Goal: Complete application form

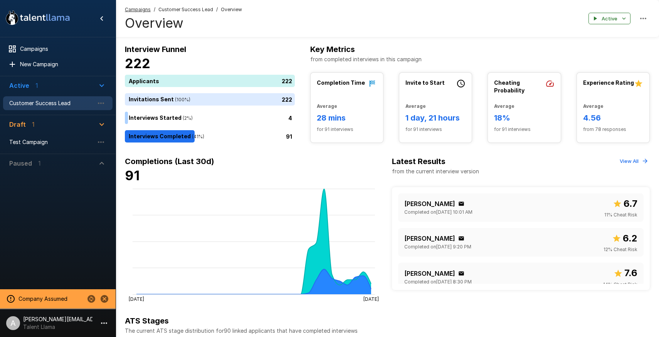
scroll to position [265, 0]
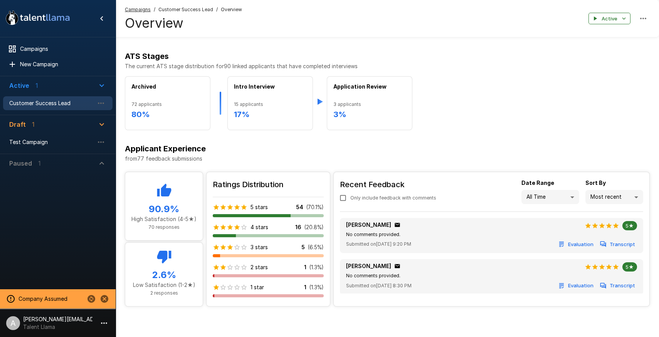
click at [101, 319] on icon "button" at bounding box center [103, 323] width 9 height 9
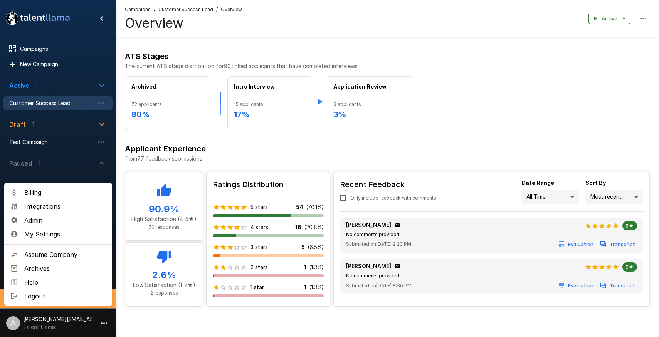
click at [50, 220] on span "Admin" at bounding box center [65, 220] width 82 height 9
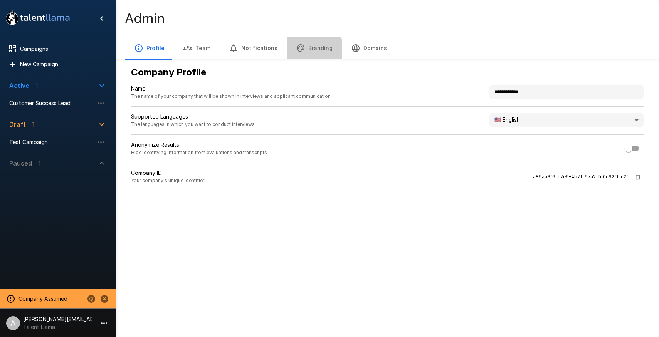
click at [290, 50] on button "Branding" at bounding box center [314, 48] width 55 height 22
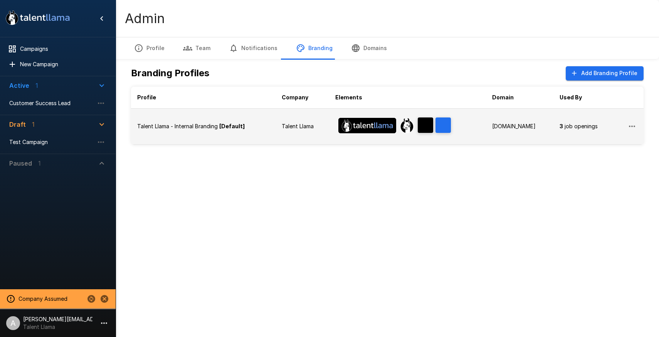
click at [300, 125] on p "Talent Llama" at bounding box center [302, 127] width 41 height 8
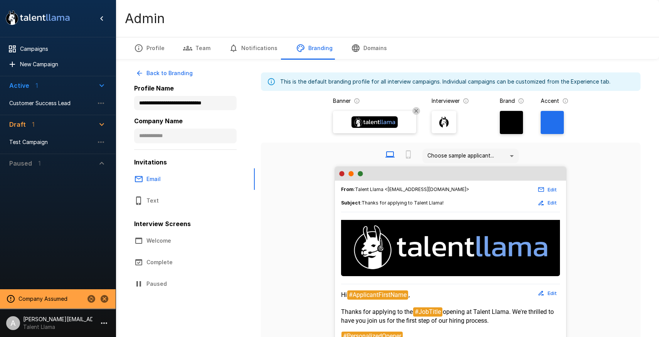
click at [381, 122] on img at bounding box center [375, 122] width 46 height 12
click at [0, 0] on input "file" at bounding box center [0, 0] width 0 height 0
click at [106, 300] on icon "Stop assuming this company" at bounding box center [105, 299] width 8 height 8
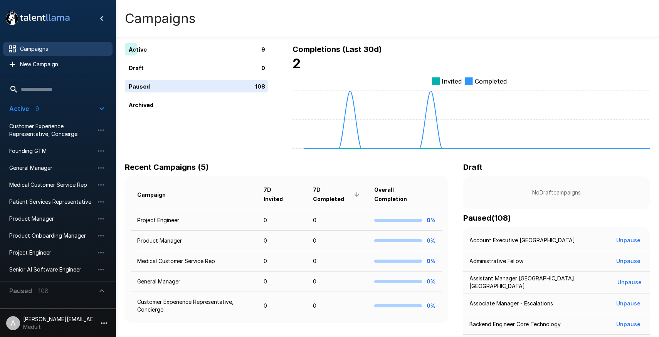
click at [105, 322] on icon "button" at bounding box center [103, 323] width 9 height 9
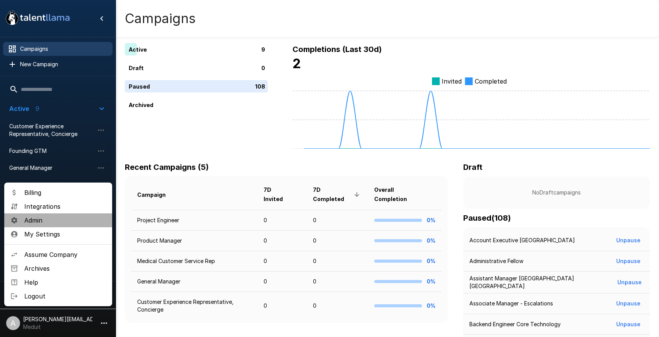
click at [56, 225] on span "Admin" at bounding box center [65, 220] width 82 height 9
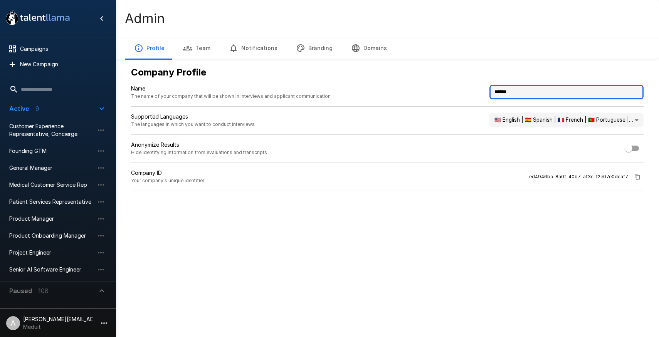
drag, startPoint x: 526, startPoint y: 94, endPoint x: 486, endPoint y: 89, distance: 39.6
click at [487, 90] on div "Name The name of your company that will be shown in interviews and applicant co…" at bounding box center [387, 96] width 513 height 22
type input "**********"
click at [476, 228] on div "**********" at bounding box center [387, 114] width 525 height 228
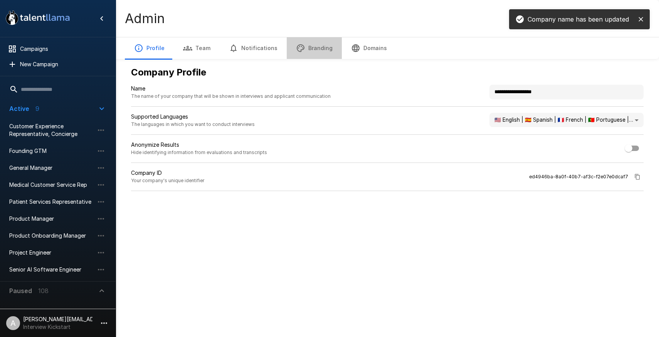
click at [326, 47] on button "Branding" at bounding box center [314, 48] width 55 height 22
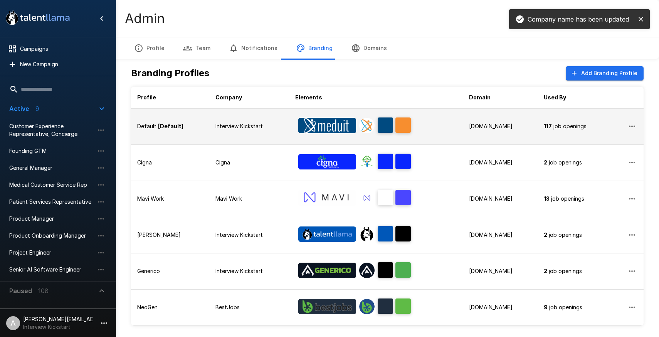
click at [324, 123] on img "Banner Logo" at bounding box center [327, 125] width 58 height 15
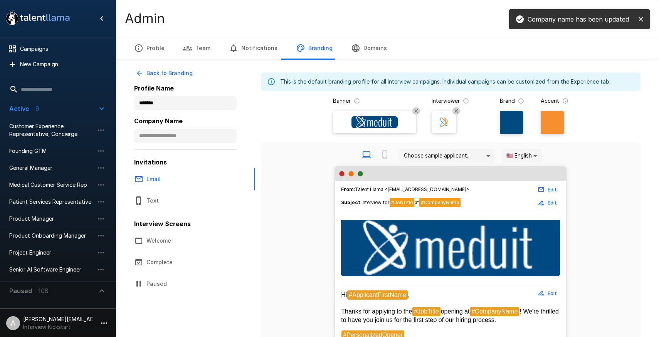
click at [370, 122] on img at bounding box center [375, 122] width 46 height 12
click at [0, 0] on input "file" at bounding box center [0, 0] width 0 height 0
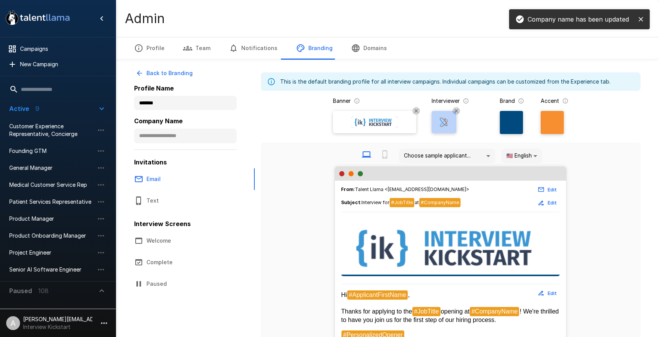
click at [444, 123] on img at bounding box center [444, 122] width 12 height 12
click at [0, 0] on input "file" at bounding box center [0, 0] width 0 height 0
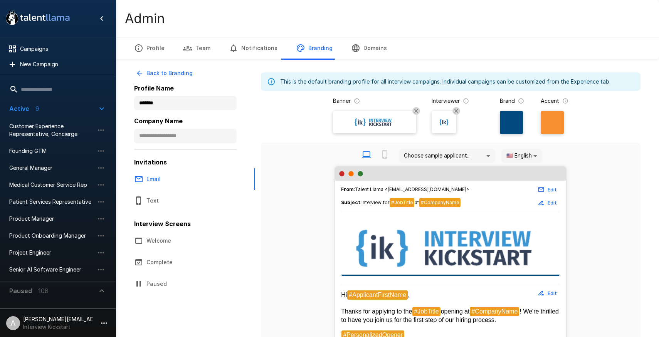
click at [506, 125] on div at bounding box center [511, 122] width 23 height 23
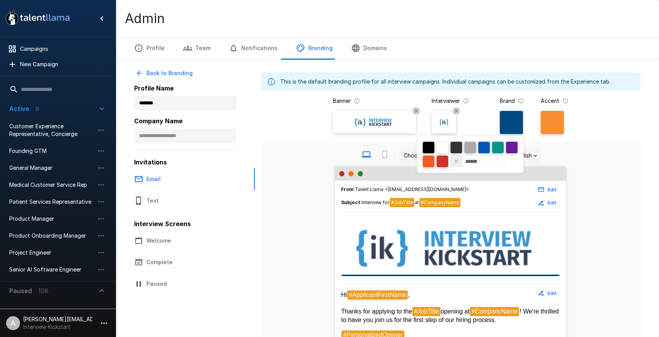
click at [443, 146] on div at bounding box center [443, 148] width 12 height 12
type input "******"
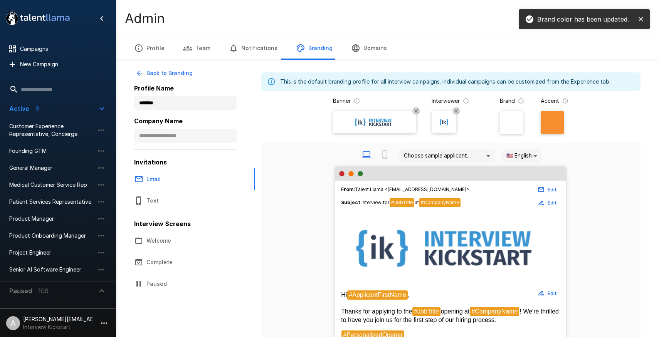
click at [552, 123] on div at bounding box center [552, 122] width 23 height 23
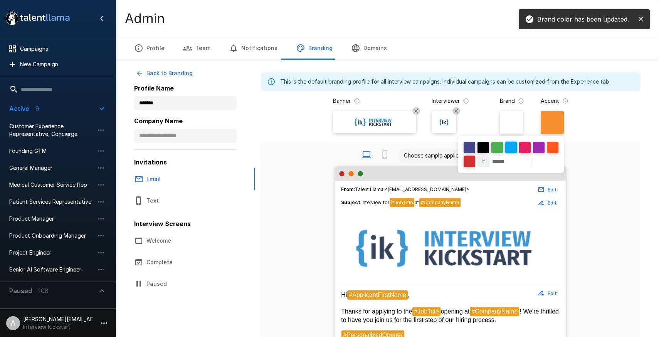
click at [513, 145] on div at bounding box center [511, 148] width 12 height 12
type input "******"
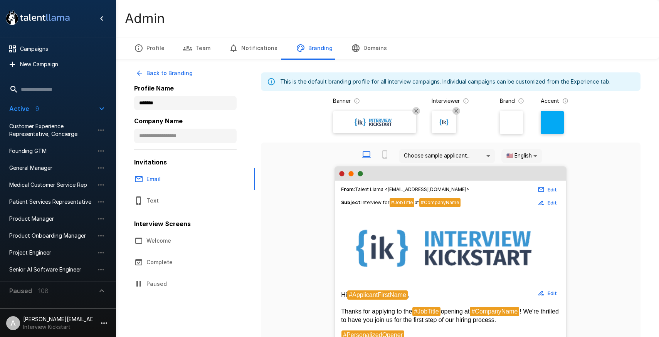
click at [550, 127] on div at bounding box center [552, 122] width 23 height 23
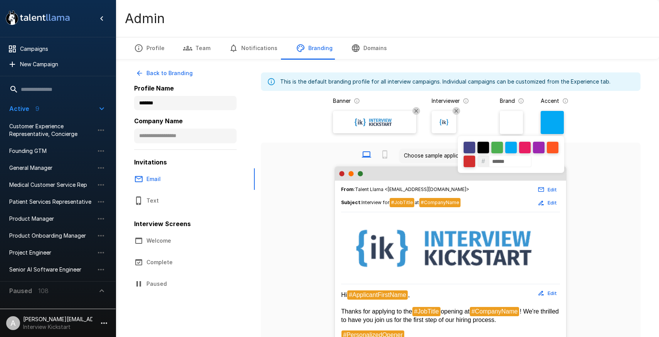
click at [514, 153] on div "# ******" at bounding box center [511, 154] width 106 height 37
click at [513, 160] on input "******" at bounding box center [510, 162] width 42 height 12
drag, startPoint x: 513, startPoint y: 160, endPoint x: 561, endPoint y: 158, distance: 47.8
click at [513, 160] on input "******" at bounding box center [510, 162] width 42 height 12
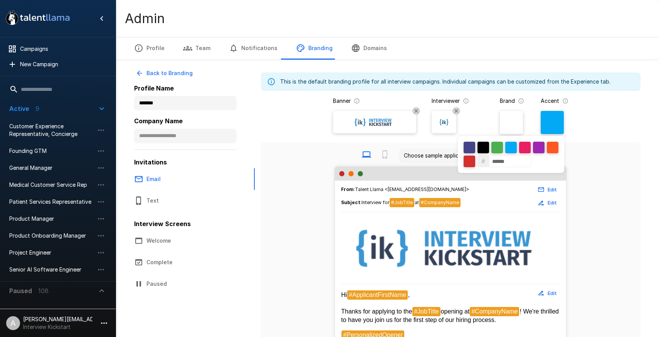
paste input
type input "******"
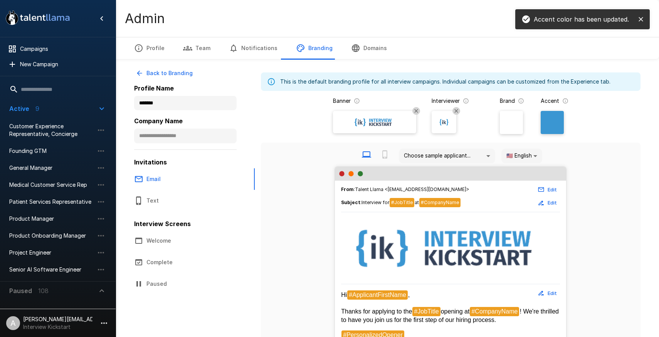
click at [609, 158] on div at bounding box center [329, 168] width 659 height 337
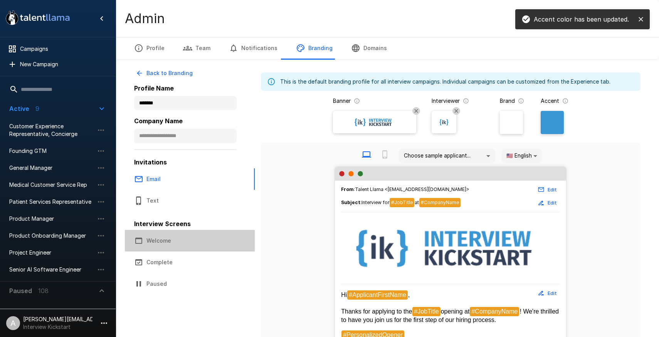
click at [160, 243] on button "Welcome" at bounding box center [190, 241] width 130 height 22
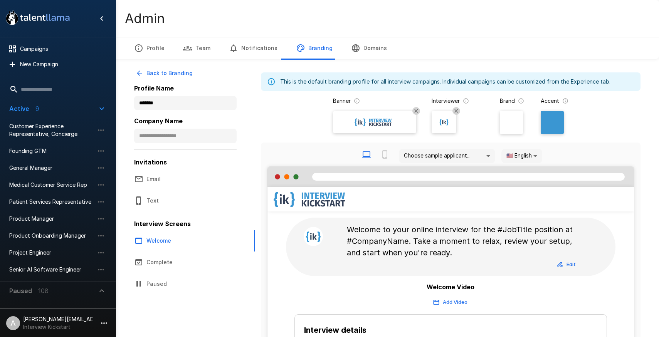
click at [97, 111] on span "Active 9" at bounding box center [53, 108] width 88 height 9
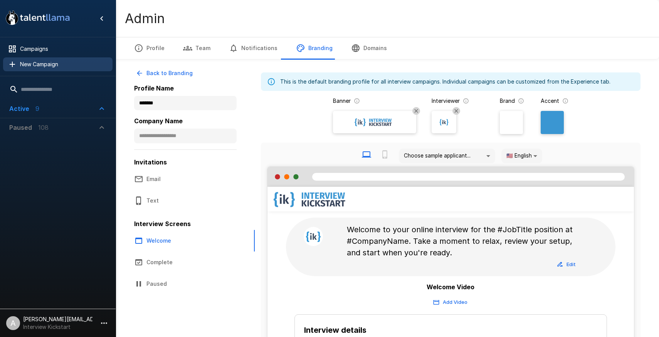
click at [39, 62] on span "New Campaign" at bounding box center [63, 65] width 86 height 8
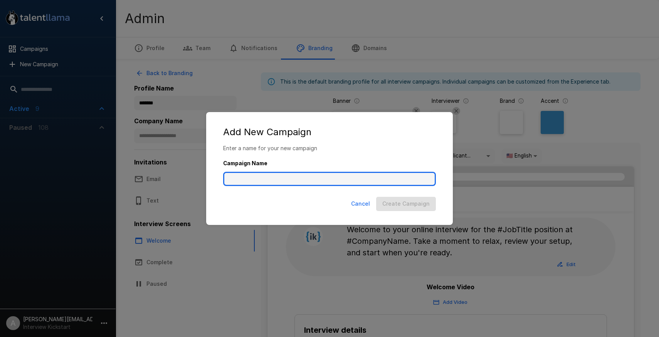
click at [314, 185] on input "Campaign Name" at bounding box center [329, 179] width 213 height 15
drag, startPoint x: 268, startPoint y: 177, endPoint x: 248, endPoint y: 177, distance: 20.4
click at [248, 177] on input "**********" at bounding box center [329, 179] width 213 height 15
type input "**********"
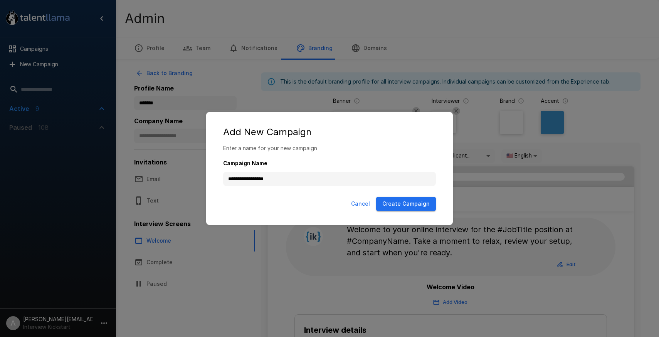
click at [395, 207] on button "Create Campaign" at bounding box center [406, 204] width 60 height 14
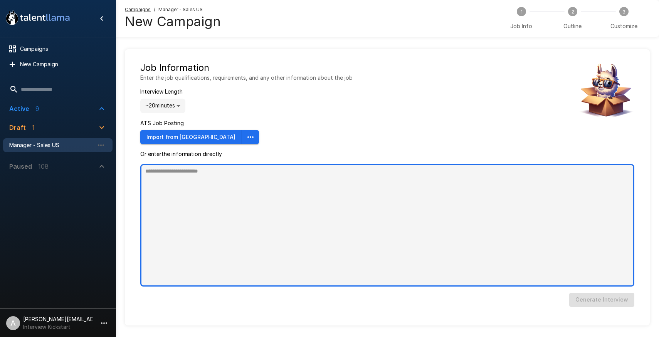
type textarea "*"
click at [313, 203] on textarea at bounding box center [387, 225] width 494 height 123
paste textarea "**********"
type textarea "**********"
type textarea "*"
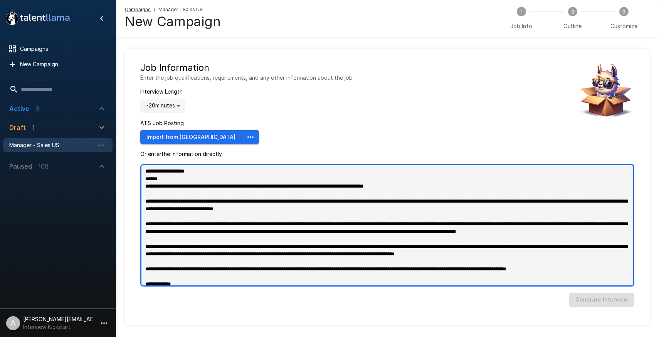
scroll to position [348, 0]
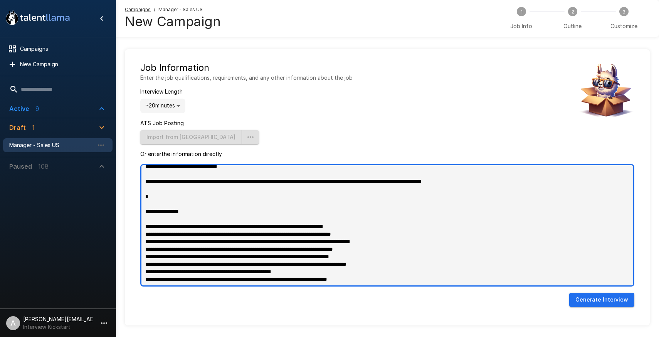
type textarea "**********"
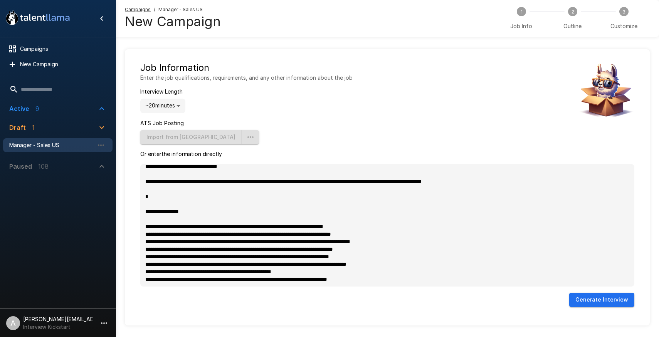
type textarea "*"
click at [597, 295] on button "Generate Interview" at bounding box center [601, 300] width 65 height 14
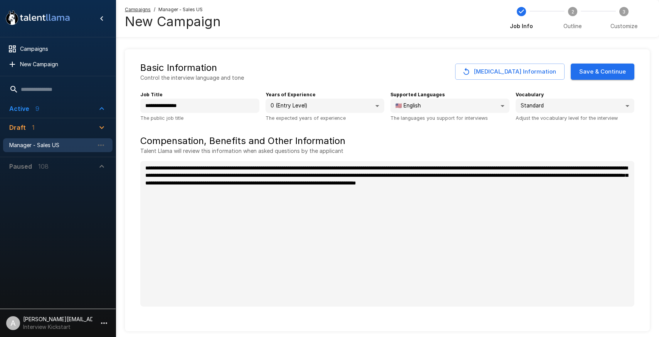
type textarea "*"
click at [606, 75] on button "Save & Continue" at bounding box center [603, 72] width 64 height 16
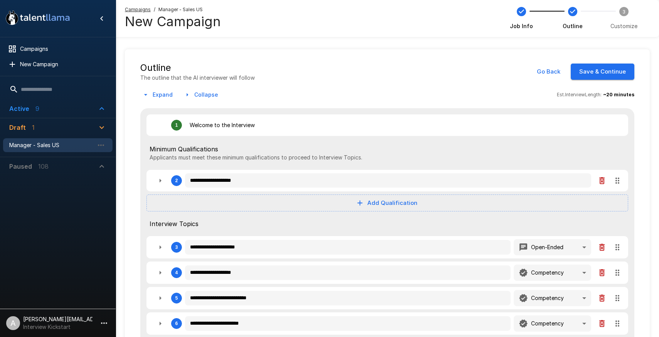
click at [157, 182] on icon "button" at bounding box center [160, 180] width 9 height 9
type textarea "*"
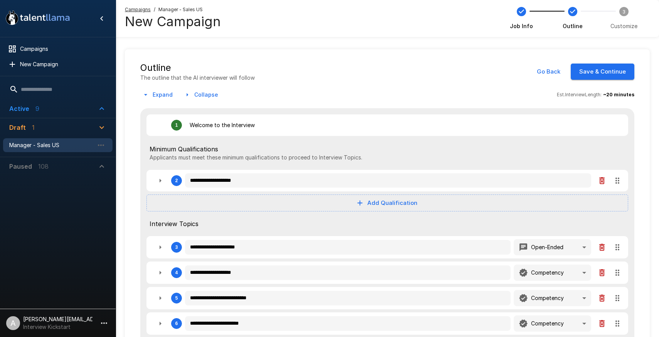
type textarea "*"
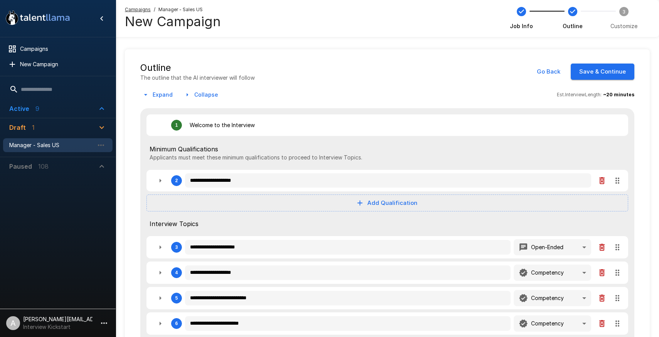
type textarea "*"
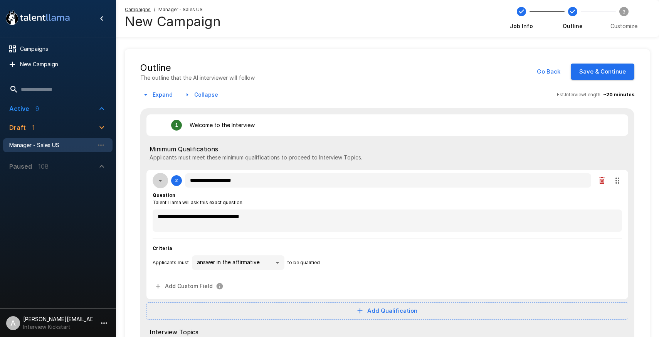
click at [157, 182] on icon "button" at bounding box center [160, 180] width 9 height 9
type textarea "*"
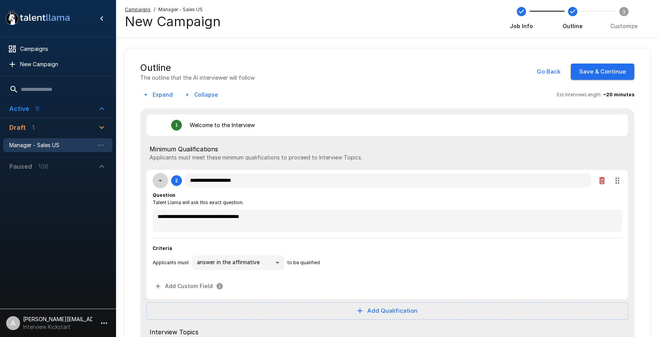
type textarea "*"
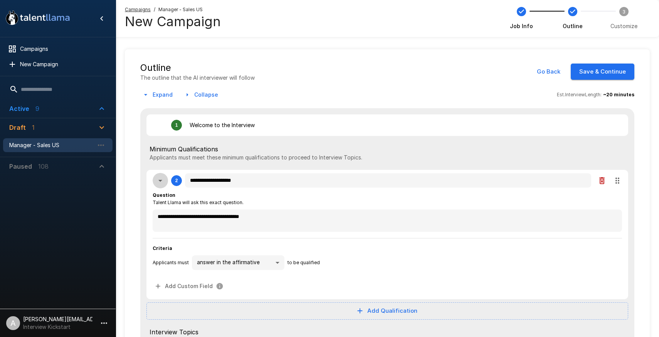
type textarea "*"
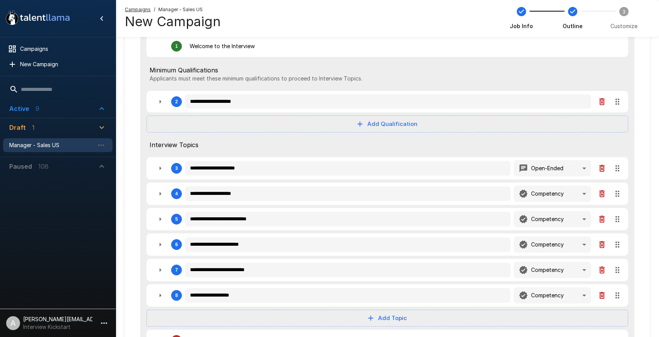
scroll to position [149, 0]
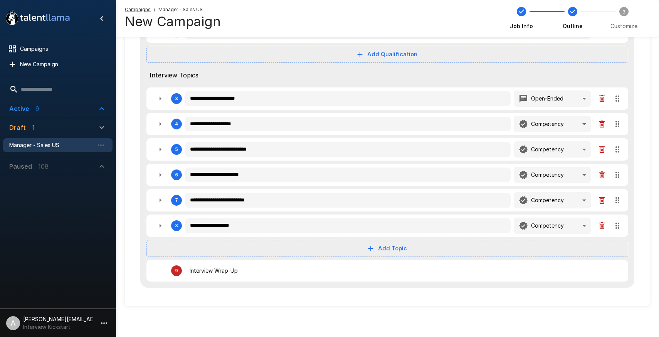
type textarea "*"
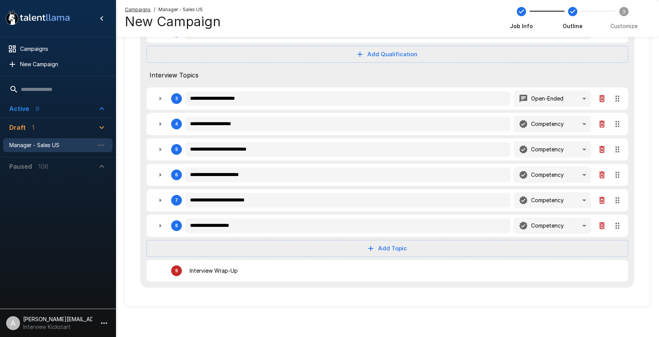
type textarea "*"
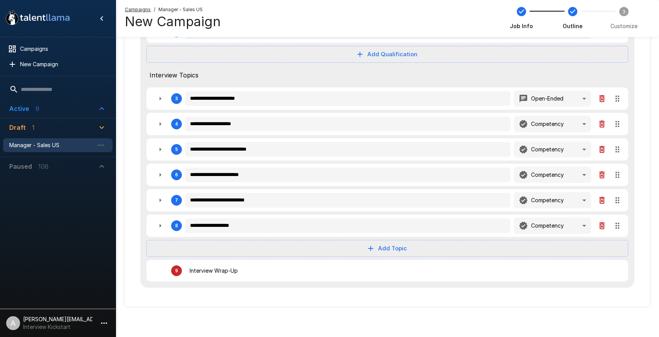
type textarea "*"
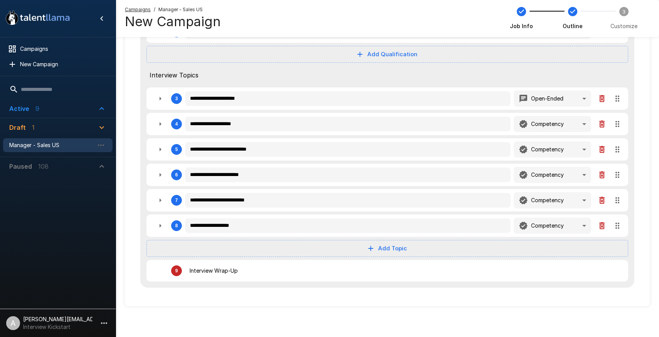
type textarea "*"
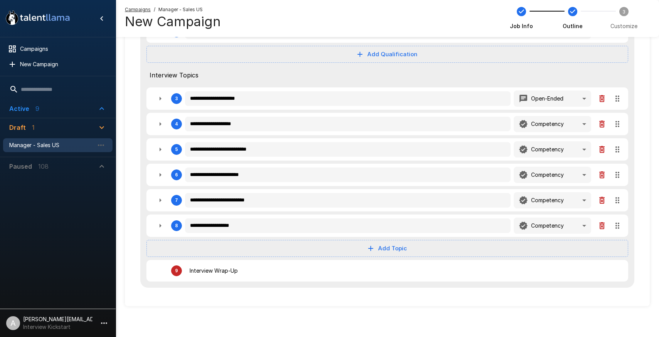
type textarea "*"
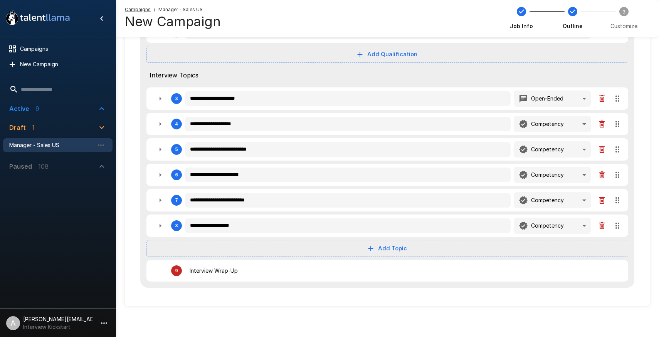
type textarea "*"
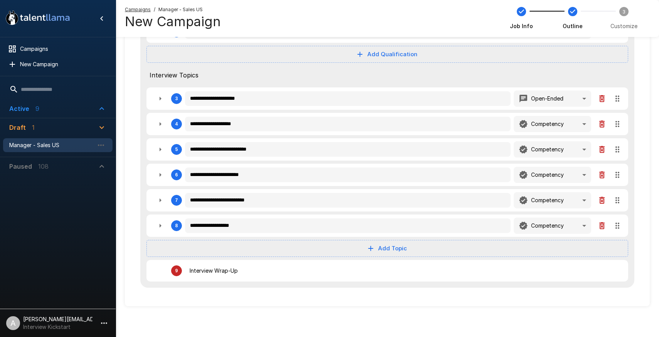
type textarea "*"
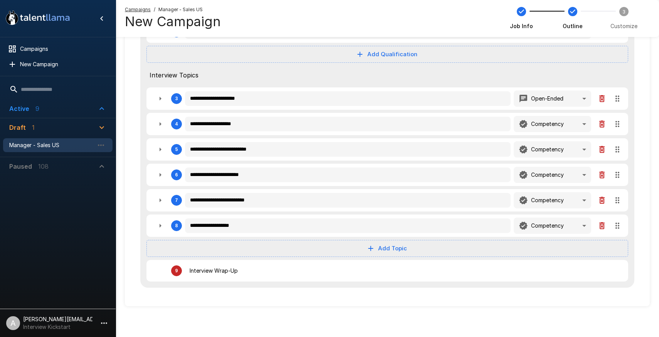
type textarea "*"
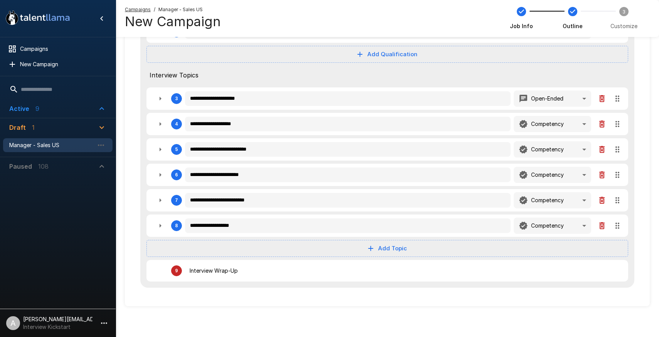
type textarea "*"
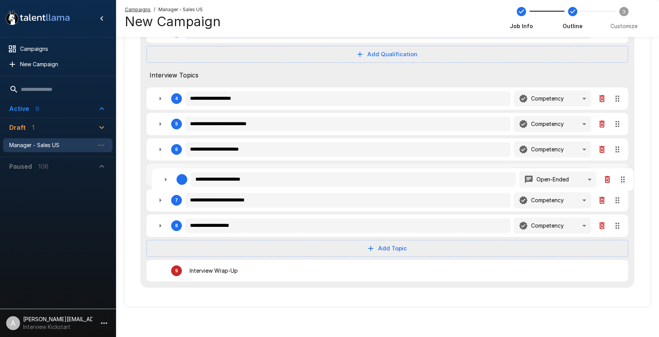
type textarea "*"
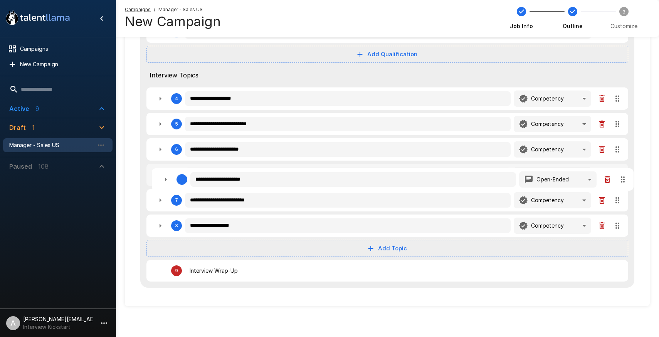
type textarea "*"
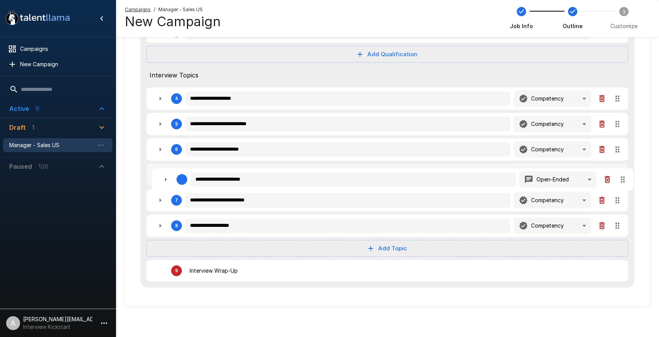
type textarea "*"
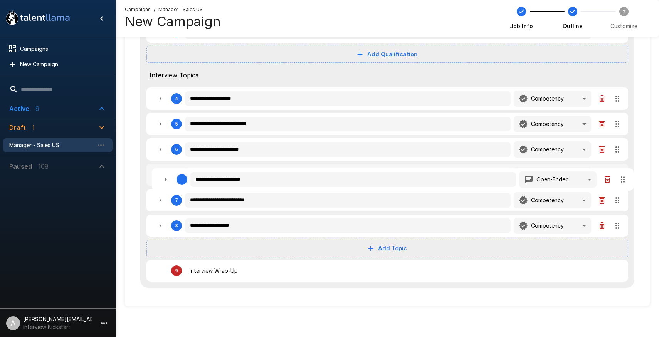
type textarea "*"
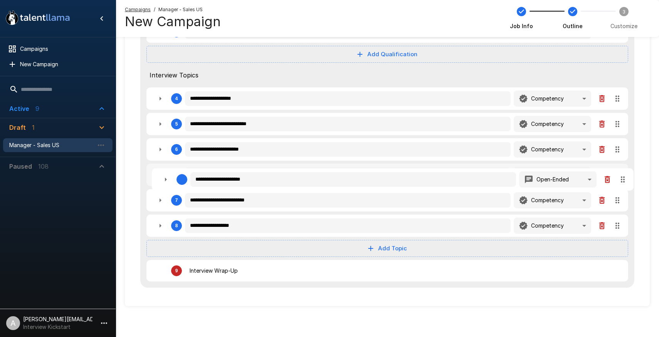
type textarea "*"
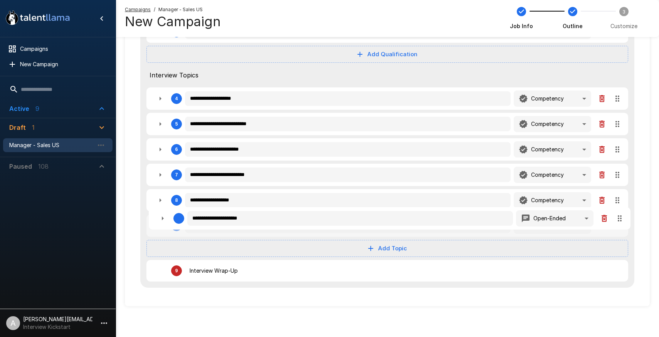
type textarea "*"
drag, startPoint x: 619, startPoint y: 98, endPoint x: 604, endPoint y: 211, distance: 113.9
type textarea "*"
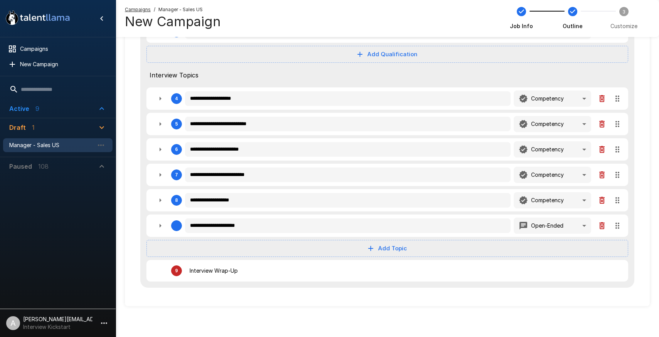
type textarea "*"
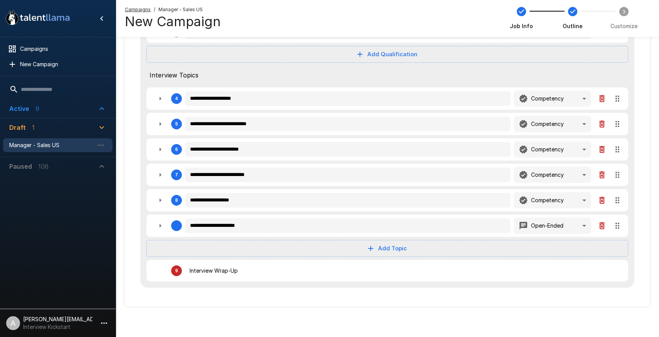
type textarea "*"
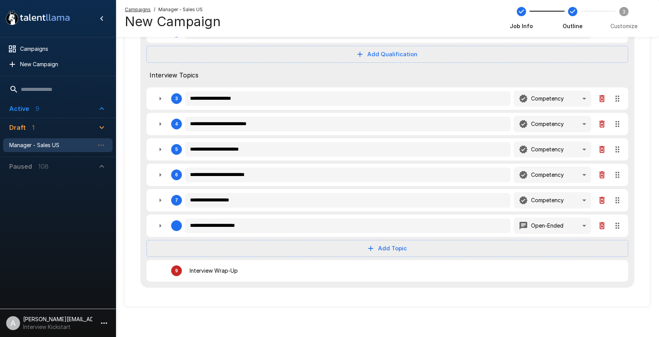
type textarea "*"
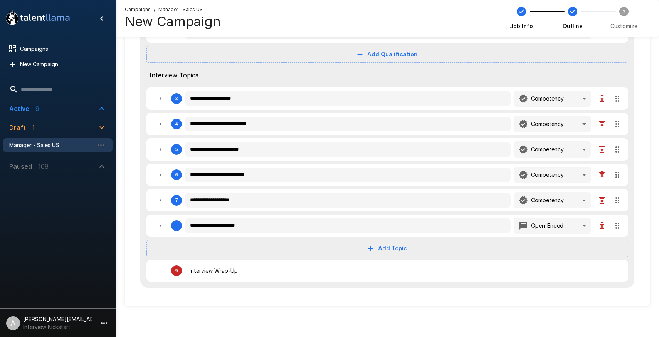
type textarea "*"
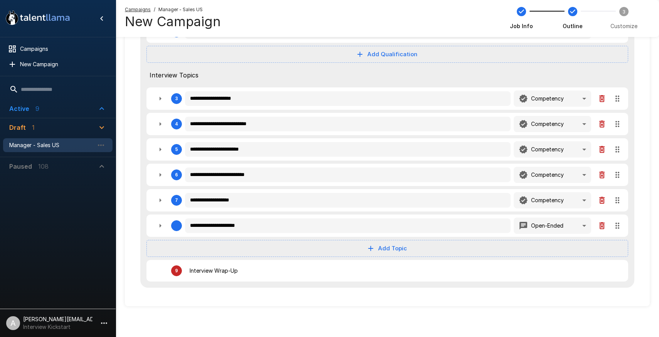
type textarea "*"
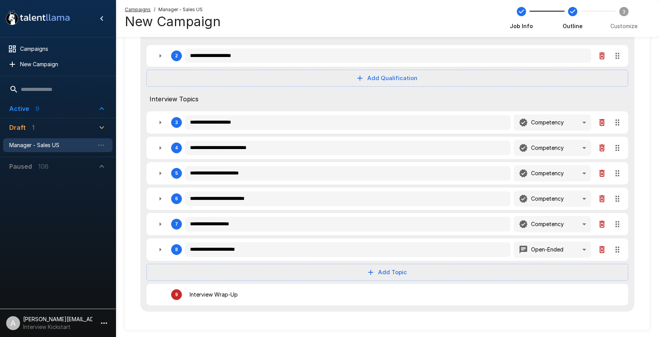
scroll to position [89, 0]
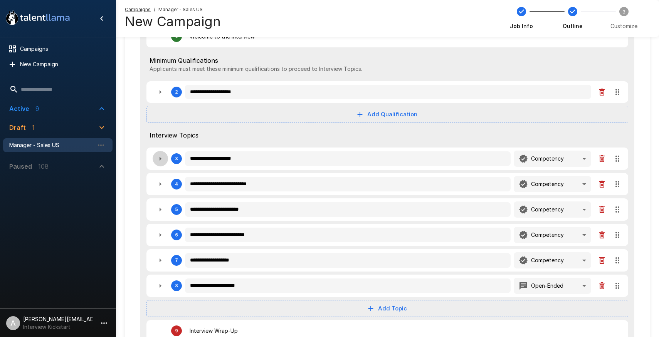
click at [167, 159] on button "button" at bounding box center [160, 158] width 15 height 15
type textarea "*"
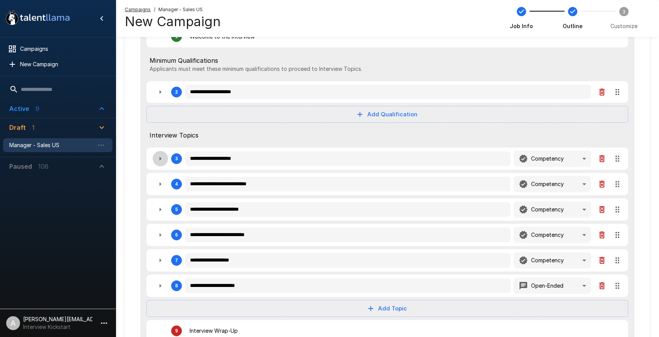
type textarea "*"
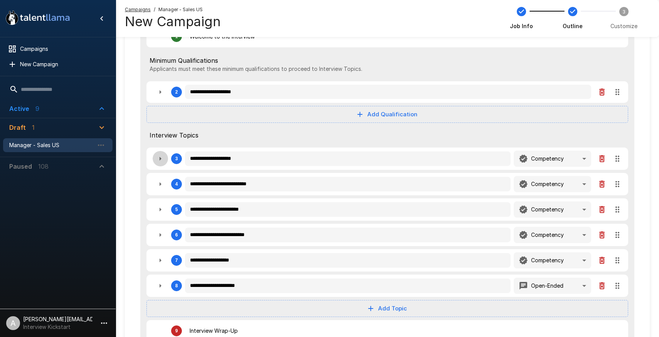
type textarea "*"
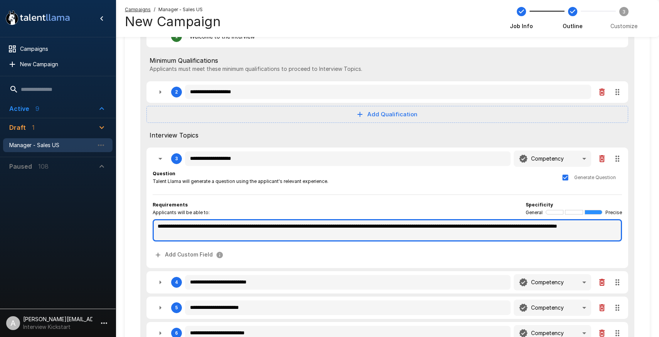
type textarea "*"
click at [231, 228] on textarea "**********" at bounding box center [388, 230] width 470 height 22
type textarea "*"
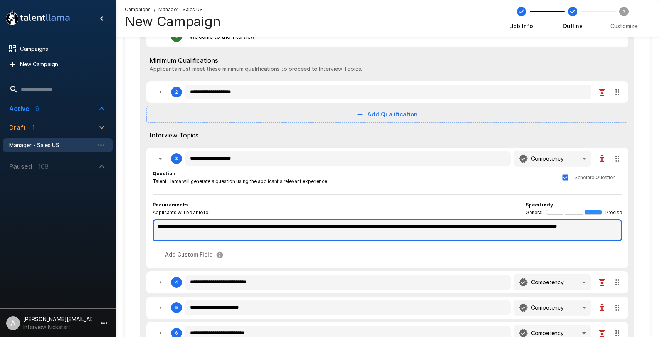
type textarea "*"
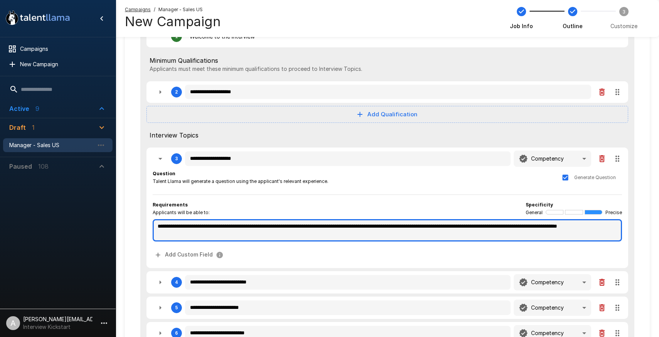
type textarea "*"
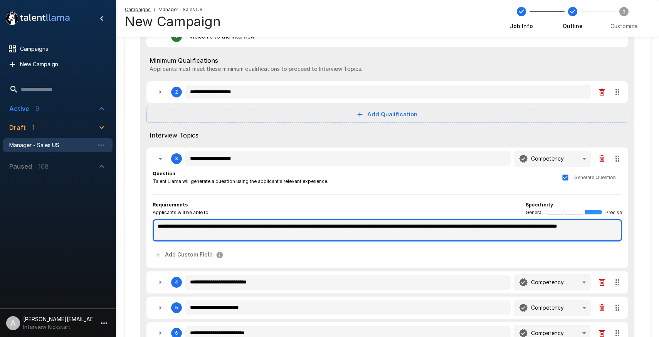
click at [231, 228] on textarea "**********" at bounding box center [388, 230] width 470 height 22
type textarea "*"
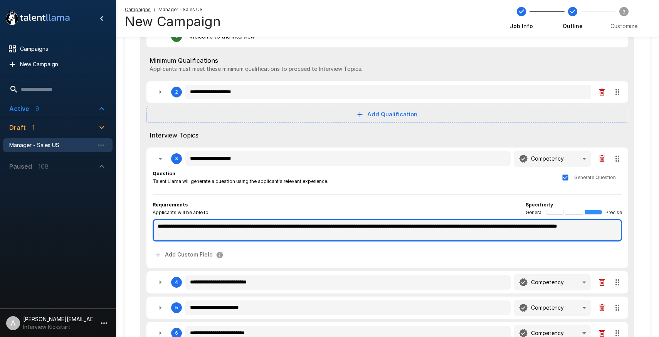
type textarea "*"
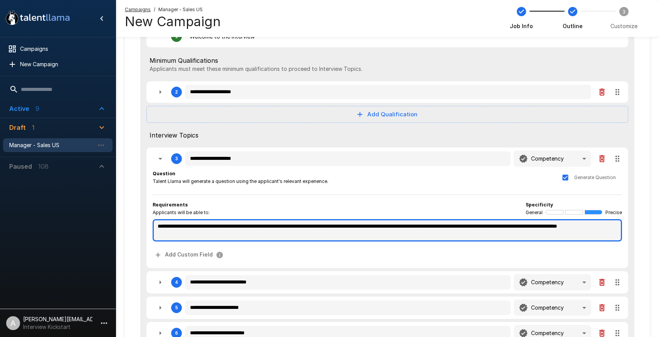
type textarea "*"
click at [344, 224] on textarea "**********" at bounding box center [388, 230] width 470 height 22
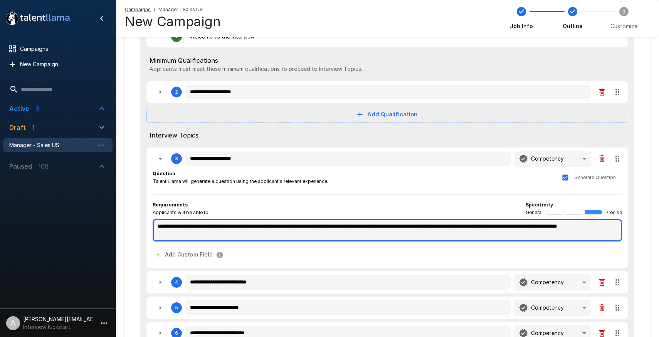
type textarea "*"
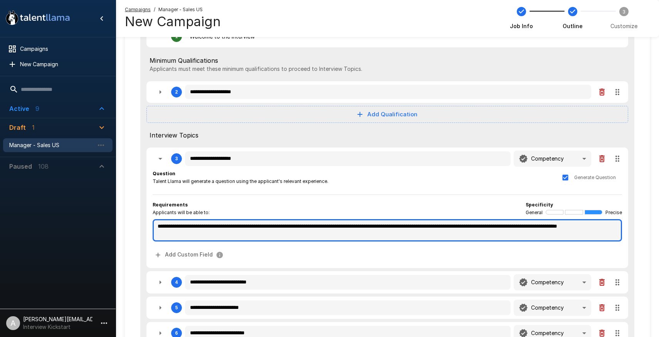
type textarea "*"
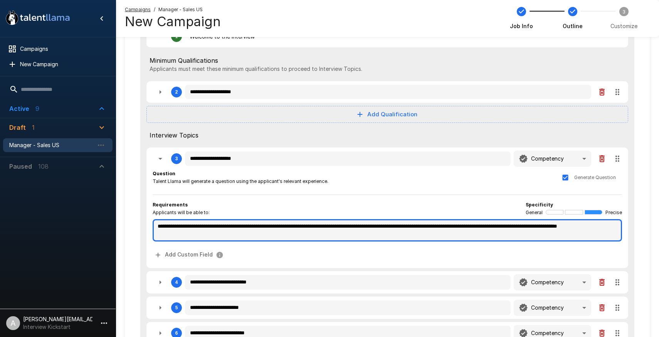
type textarea "*"
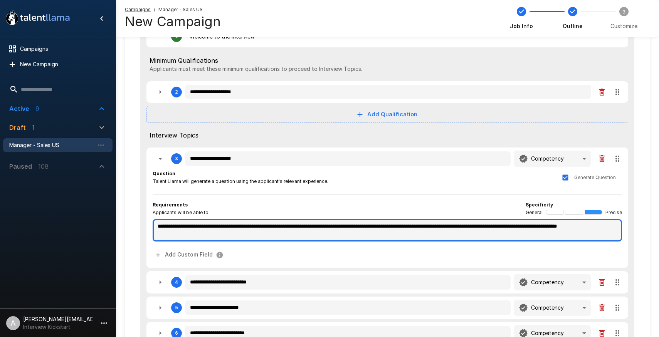
type textarea "*"
type textarea "**********"
type textarea "*"
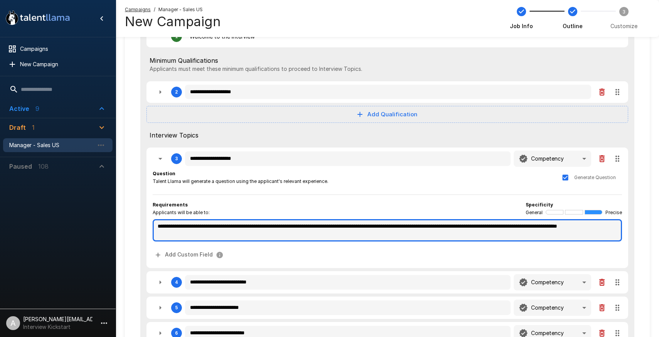
type textarea "*"
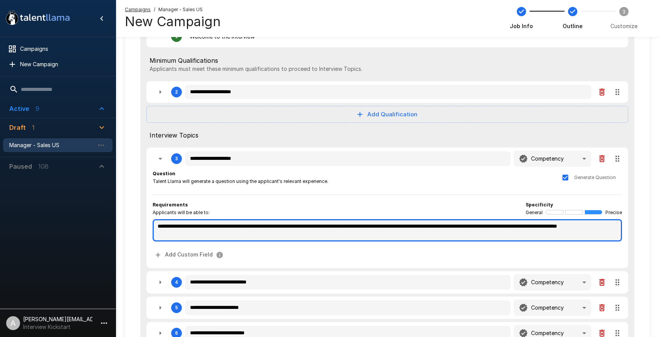
type textarea "*"
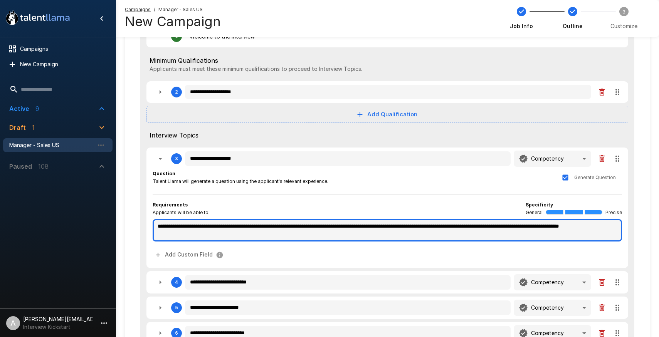
type textarea "*"
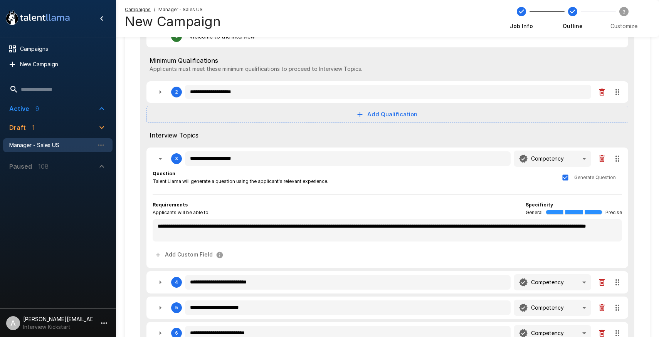
click at [436, 205] on div "Requirements Applicants will be able to: Specificity General Precise" at bounding box center [388, 208] width 470 height 15
click at [163, 160] on icon "button" at bounding box center [160, 158] width 9 height 9
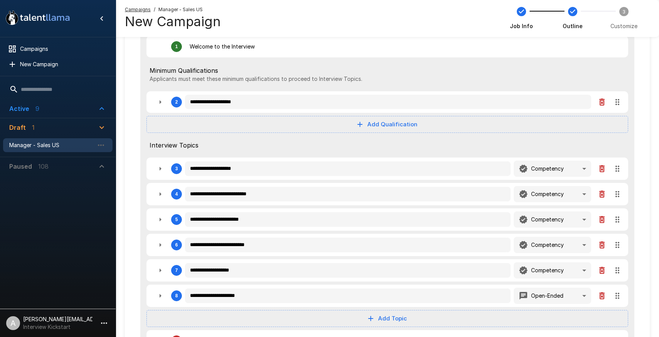
scroll to position [0, 0]
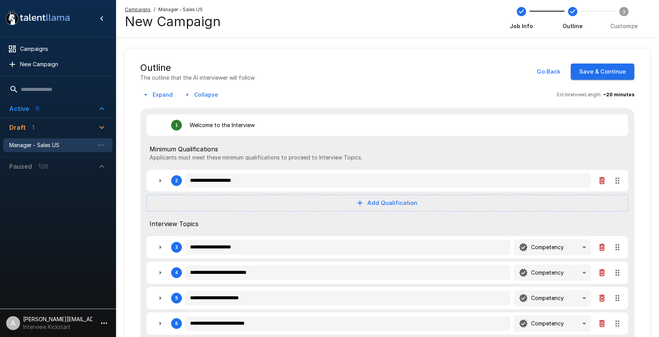
click at [606, 75] on button "Save & Continue" at bounding box center [603, 72] width 64 height 16
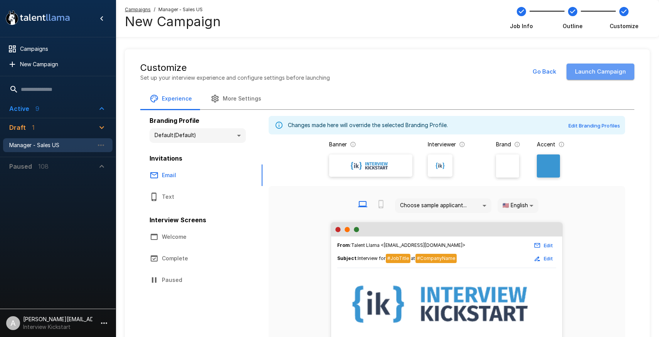
click at [609, 70] on button "Launch Campaign" at bounding box center [601, 72] width 68 height 16
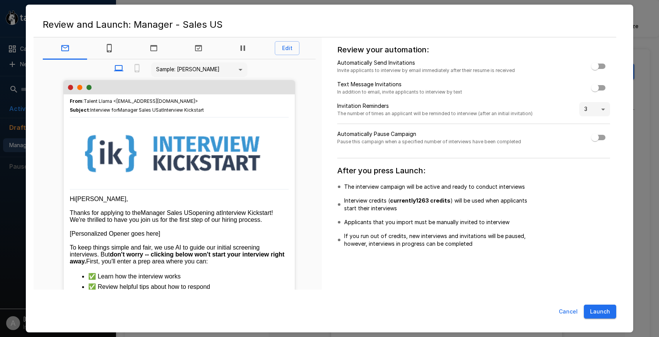
click at [611, 313] on button "Launch" at bounding box center [600, 312] width 32 height 14
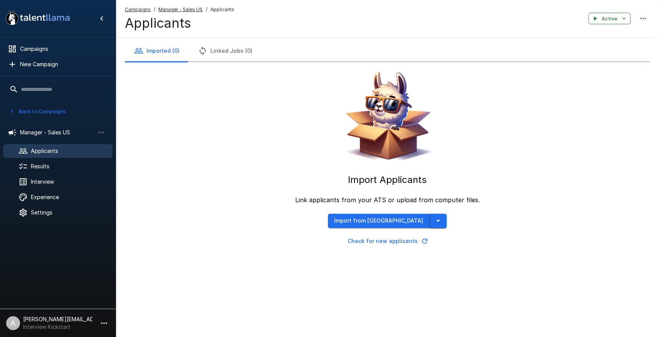
click at [434, 222] on icon "button" at bounding box center [438, 220] width 9 height 9
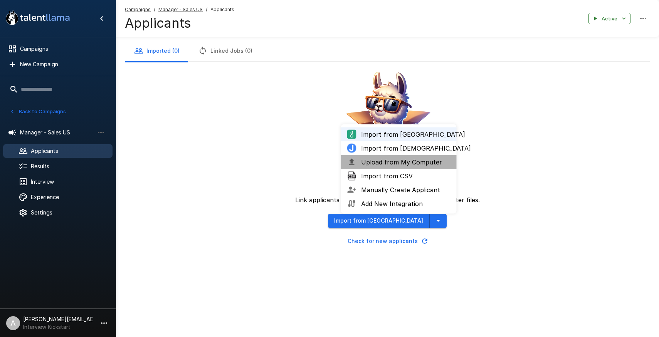
click at [401, 164] on span "Upload from My Computer" at bounding box center [405, 162] width 89 height 9
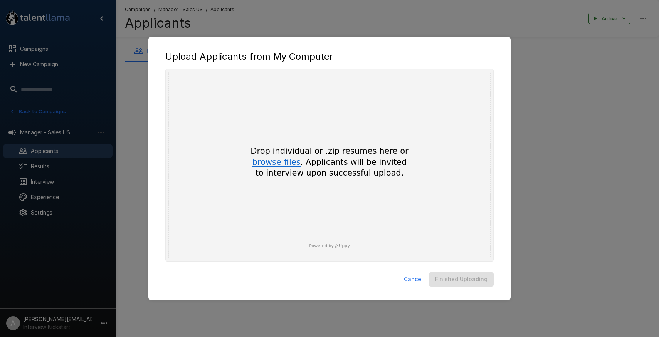
click at [273, 165] on button "browse files" at bounding box center [276, 162] width 48 height 8
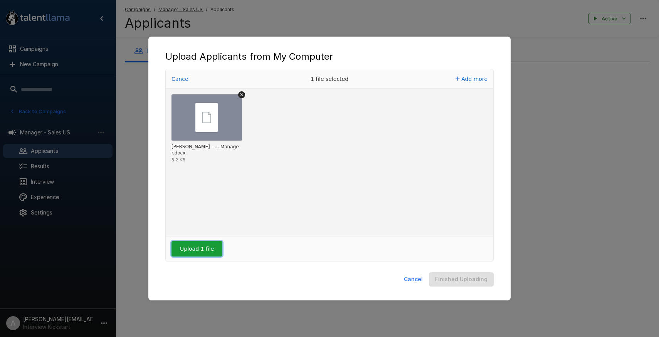
click at [193, 246] on button "Upload 1 file" at bounding box center [197, 248] width 51 height 15
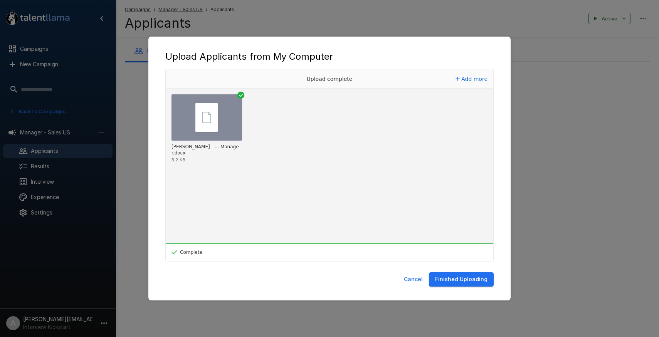
click at [474, 279] on button "Finished Uploading" at bounding box center [461, 280] width 65 height 14
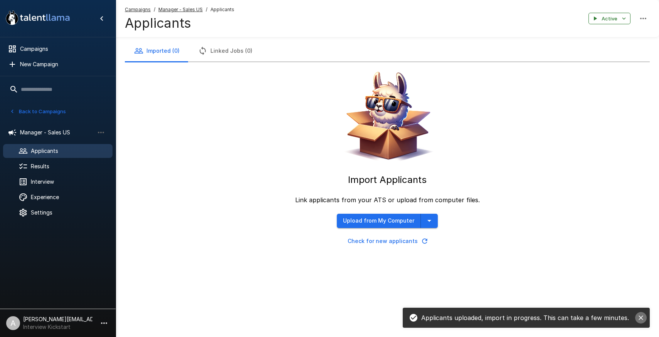
click at [641, 317] on icon "close" at bounding box center [641, 318] width 8 height 8
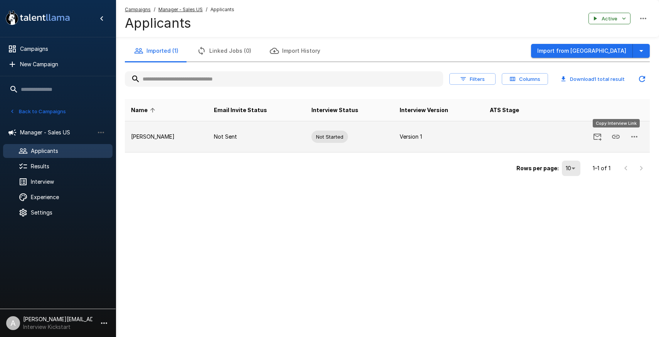
click at [617, 137] on icon "Copy Interview Link" at bounding box center [615, 136] width 9 height 9
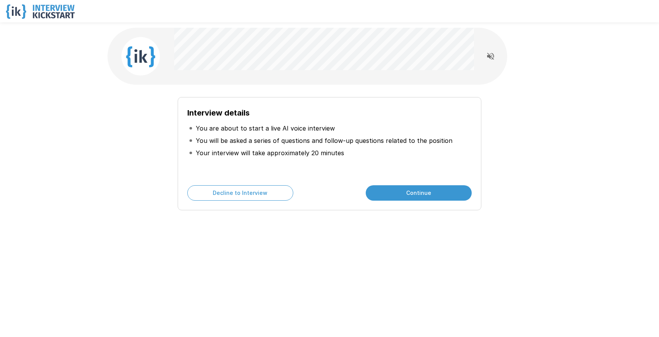
click at [412, 195] on button "Continue" at bounding box center [419, 192] width 106 height 15
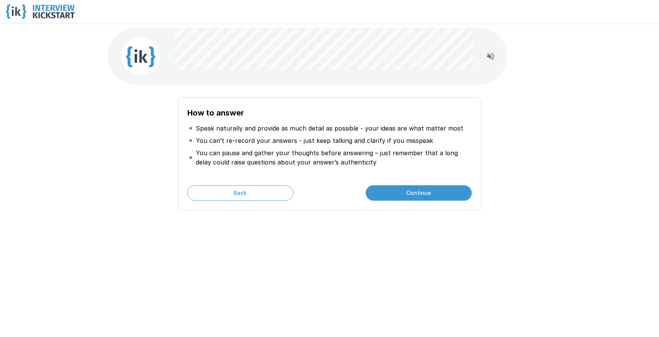
click at [412, 195] on button "Continue" at bounding box center [419, 192] width 106 height 15
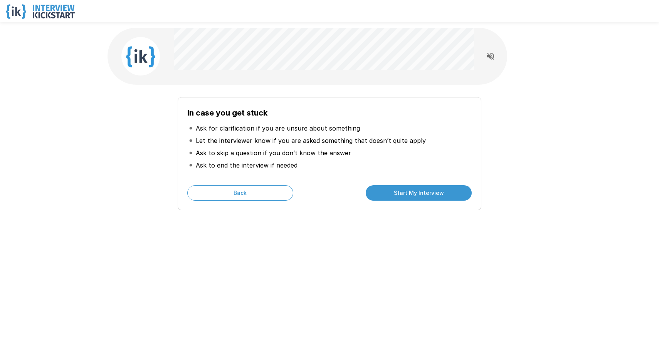
click at [412, 195] on button "Start My Interview" at bounding box center [419, 192] width 106 height 15
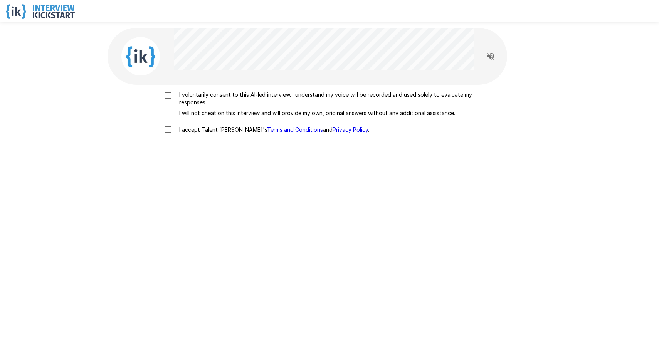
drag, startPoint x: 198, startPoint y: 103, endPoint x: 199, endPoint y: 114, distance: 11.6
click at [198, 103] on p "I voluntarily consent to this AI-led interview. I understand my voice will be r…" at bounding box center [337, 98] width 323 height 15
drag, startPoint x: 199, startPoint y: 114, endPoint x: 201, endPoint y: 126, distance: 11.7
click at [199, 114] on p "I will not cheat on this interview and will provide my own, original answers wi…" at bounding box center [315, 113] width 279 height 8
click at [201, 126] on p "I accept Talent Llama's Terms and Conditions and Privacy Policy ." at bounding box center [272, 130] width 193 height 8
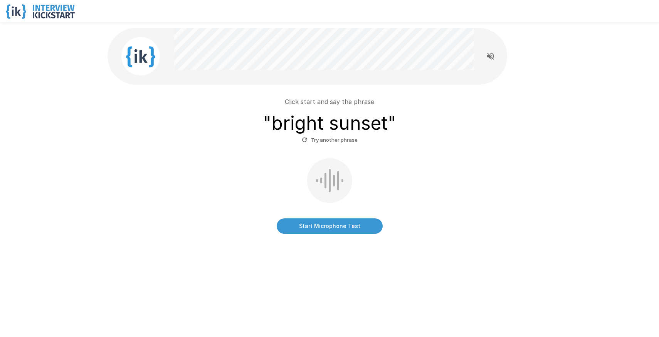
click at [327, 227] on button "Start Microphone Test" at bounding box center [330, 226] width 106 height 15
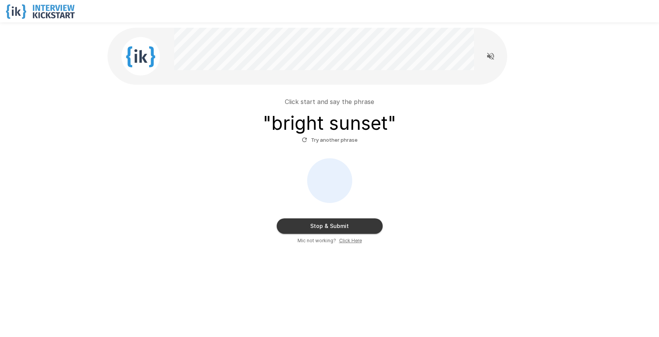
click at [355, 229] on button "Stop & Submit" at bounding box center [330, 226] width 106 height 15
